Goal: Use online tool/utility: Use online tool/utility

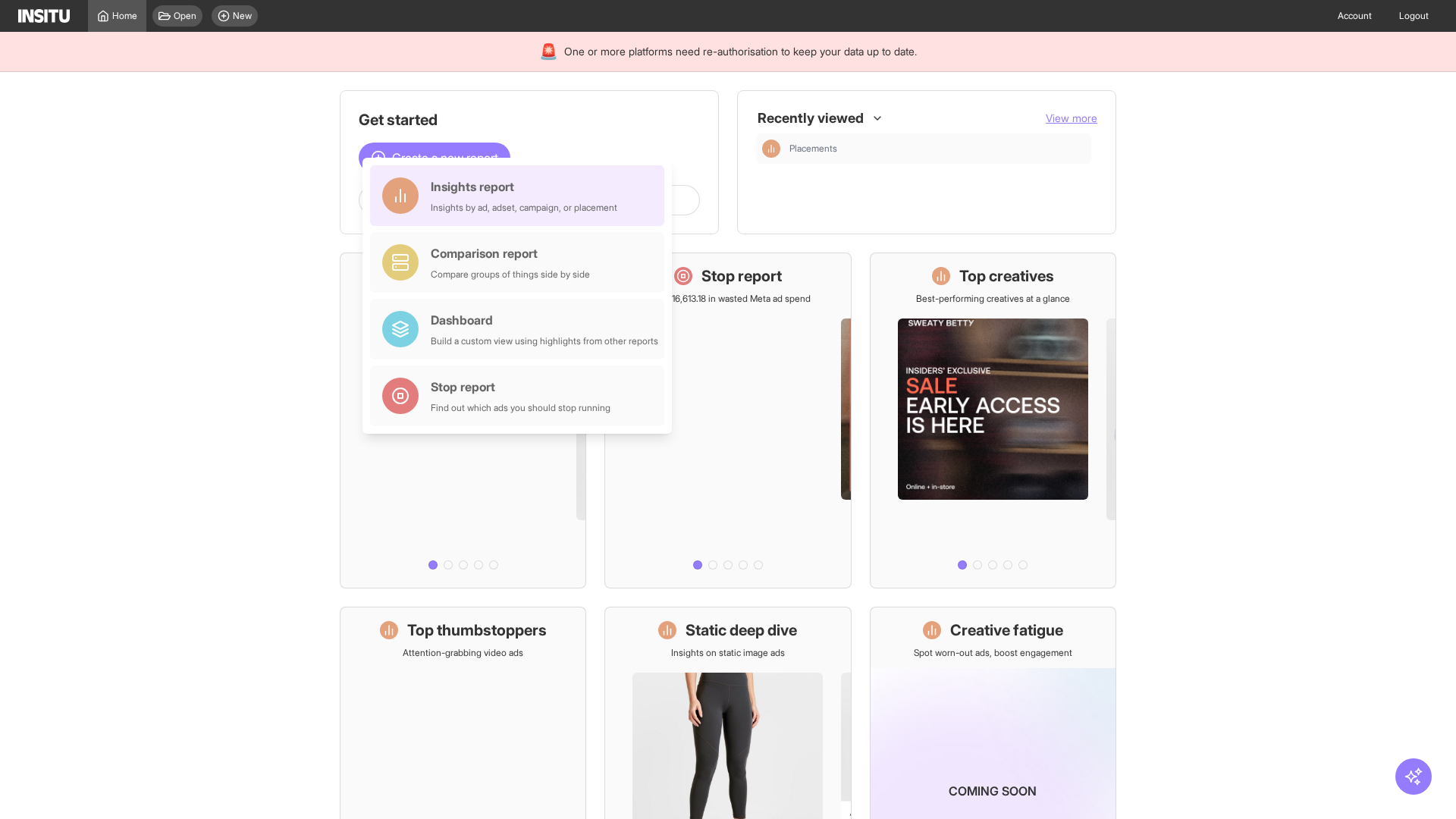
click at [521, 195] on div "Insights report Insights by ad, adset, campaign, or placement" at bounding box center [524, 195] width 186 height 36
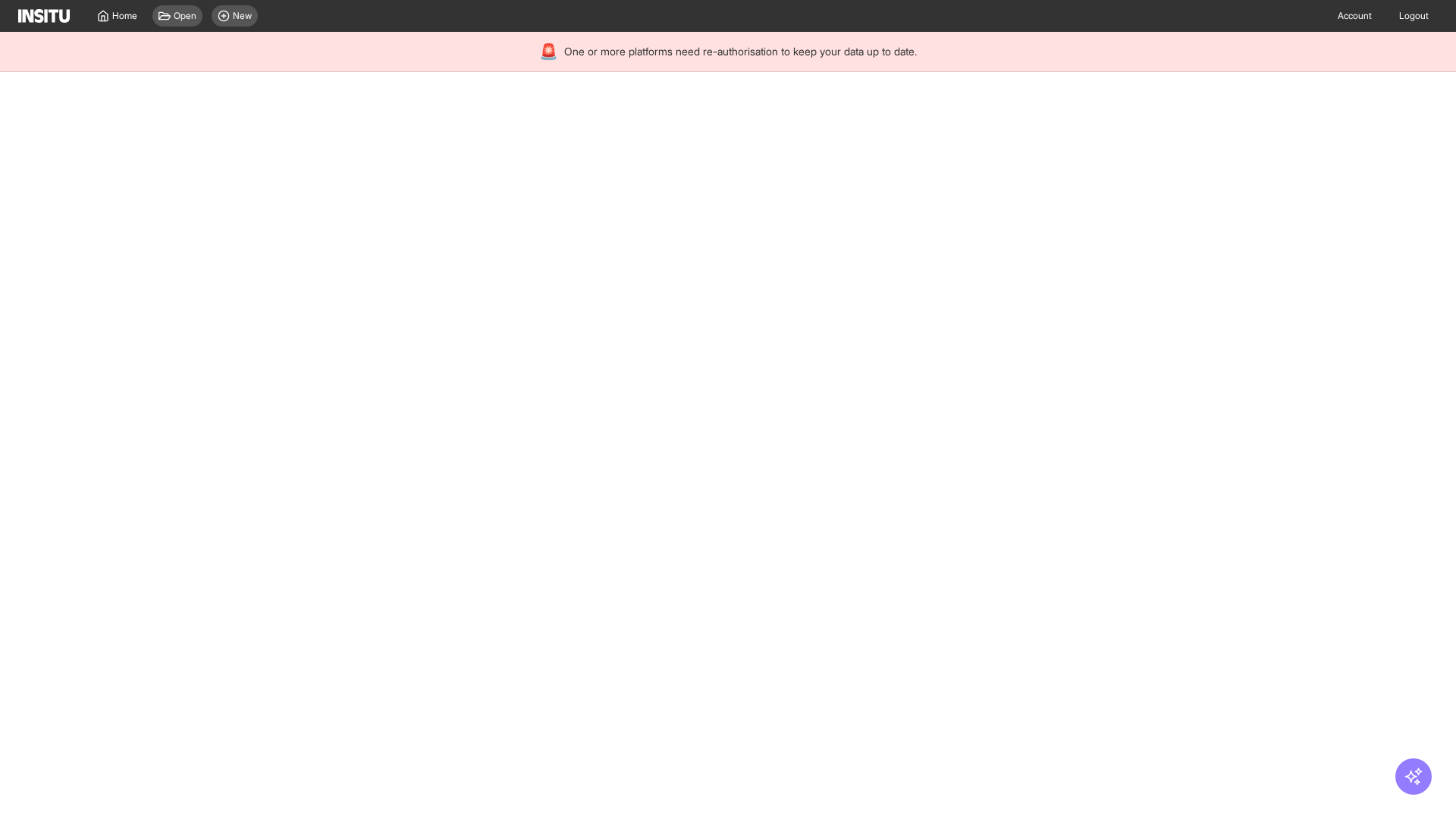
select select "**"
